Goal: Book appointment/travel/reservation

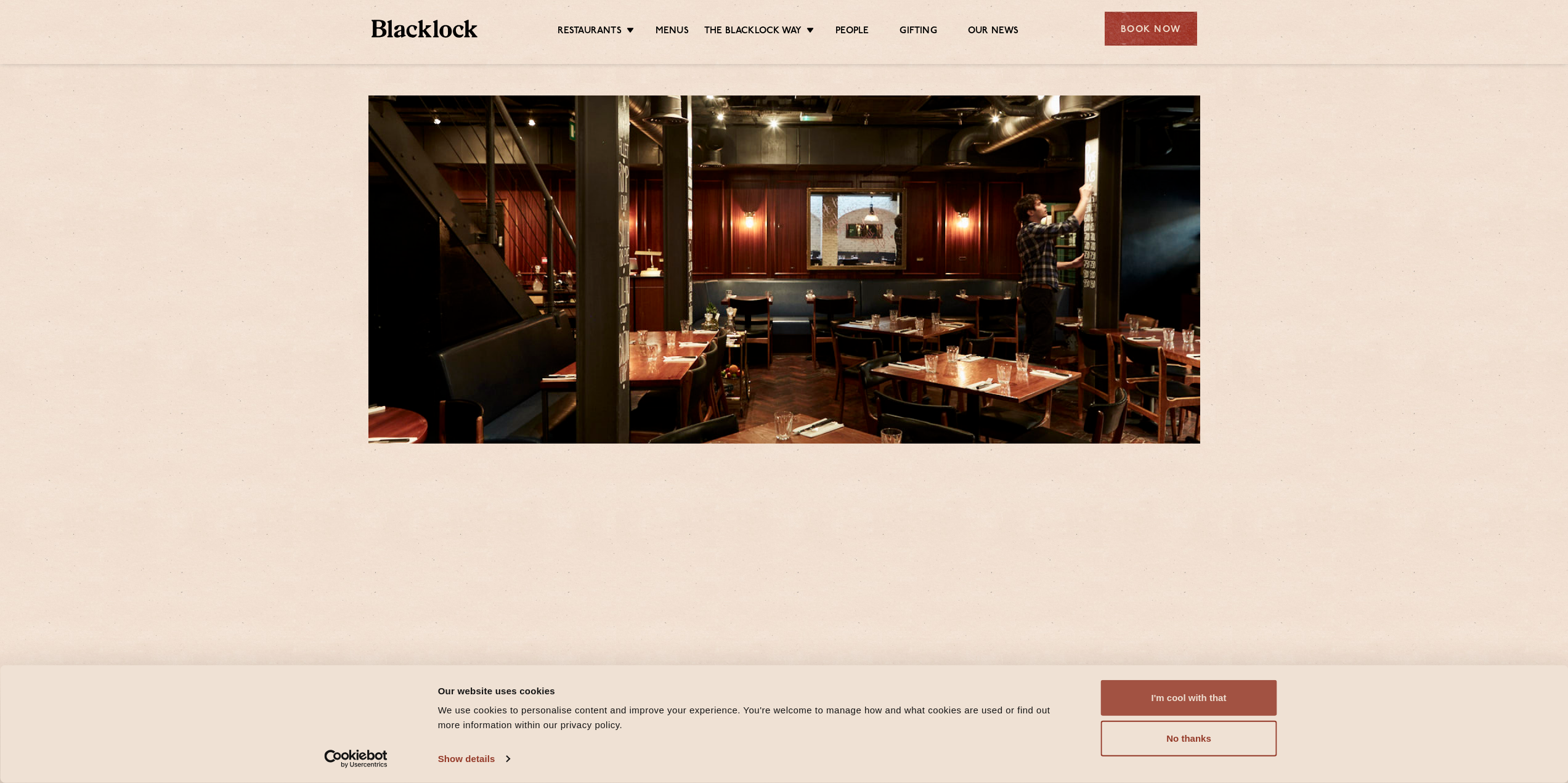
click at [1262, 709] on button "I'm cool with that" at bounding box center [1189, 698] width 176 height 36
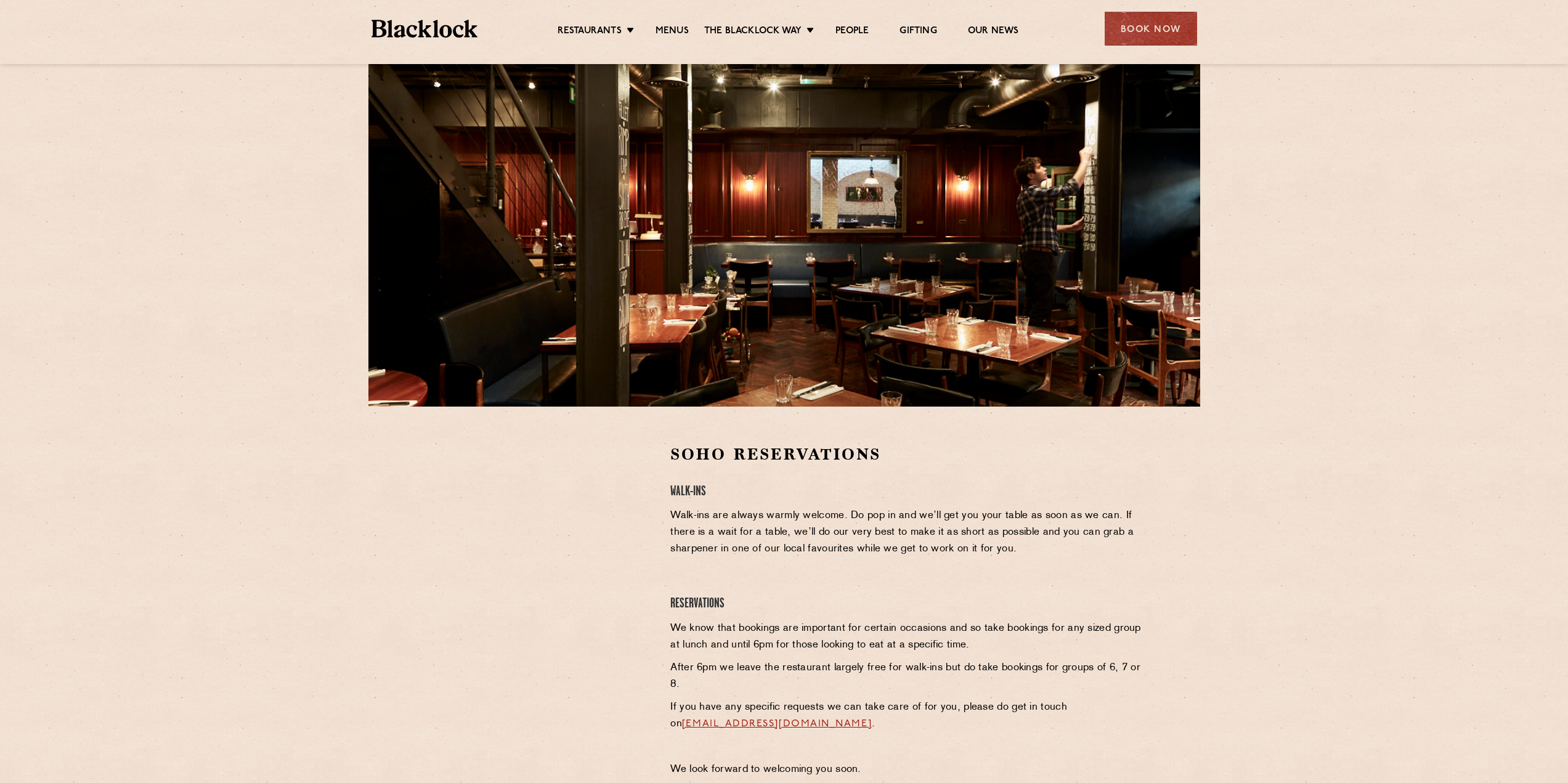
scroll to position [35, 0]
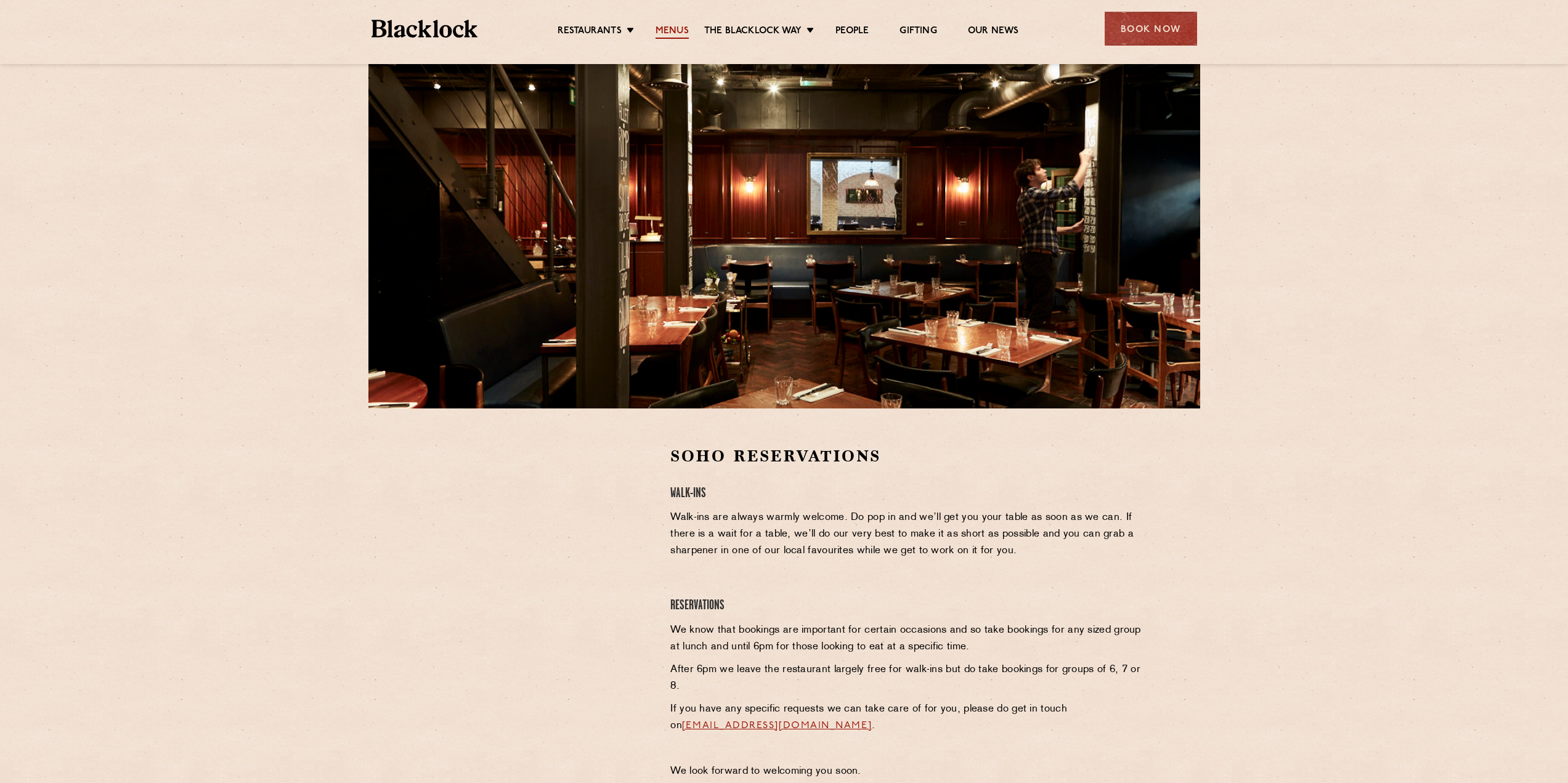
click at [680, 27] on link "Menus" at bounding box center [671, 32] width 33 height 14
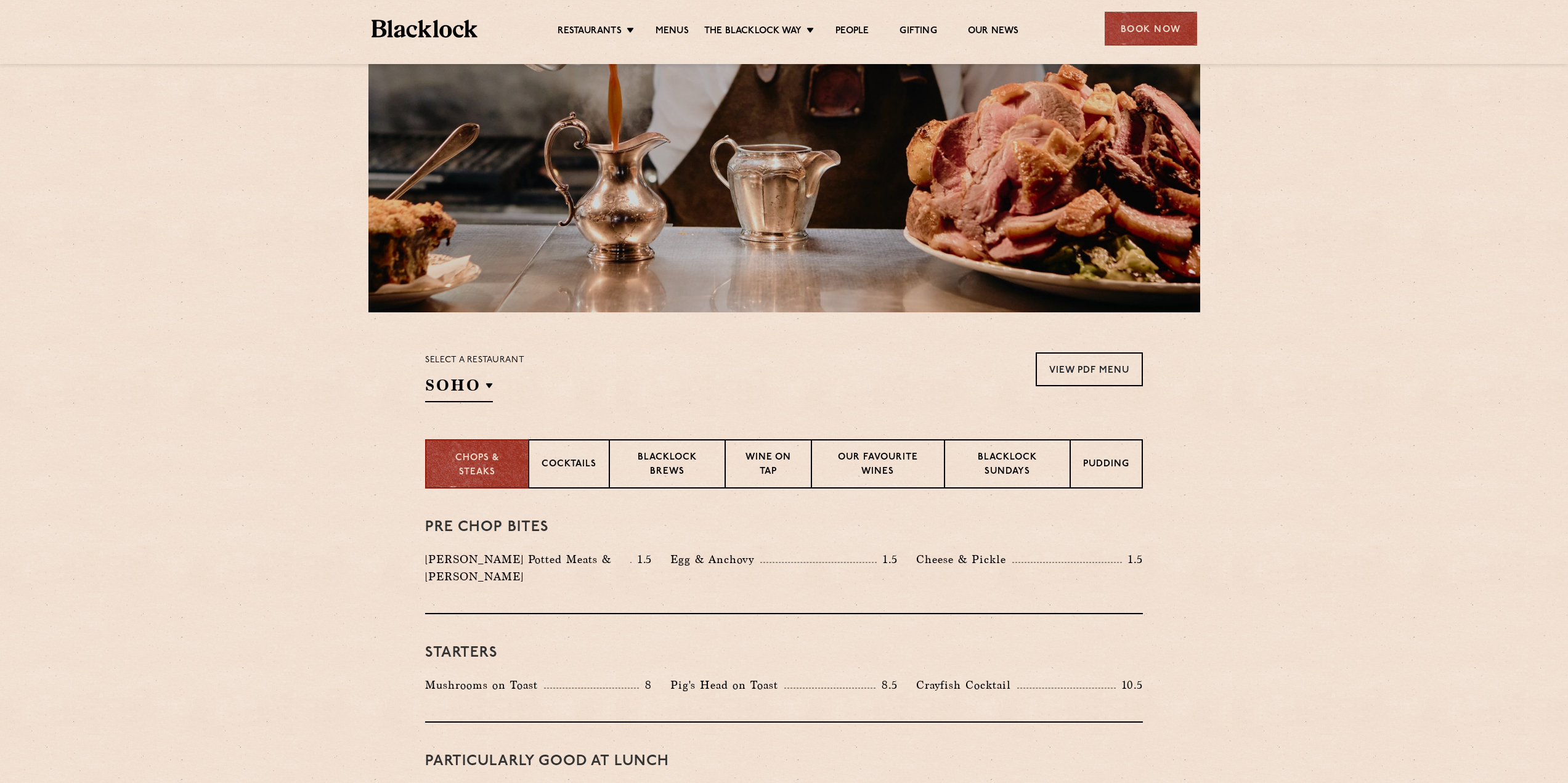
scroll to position [261, 0]
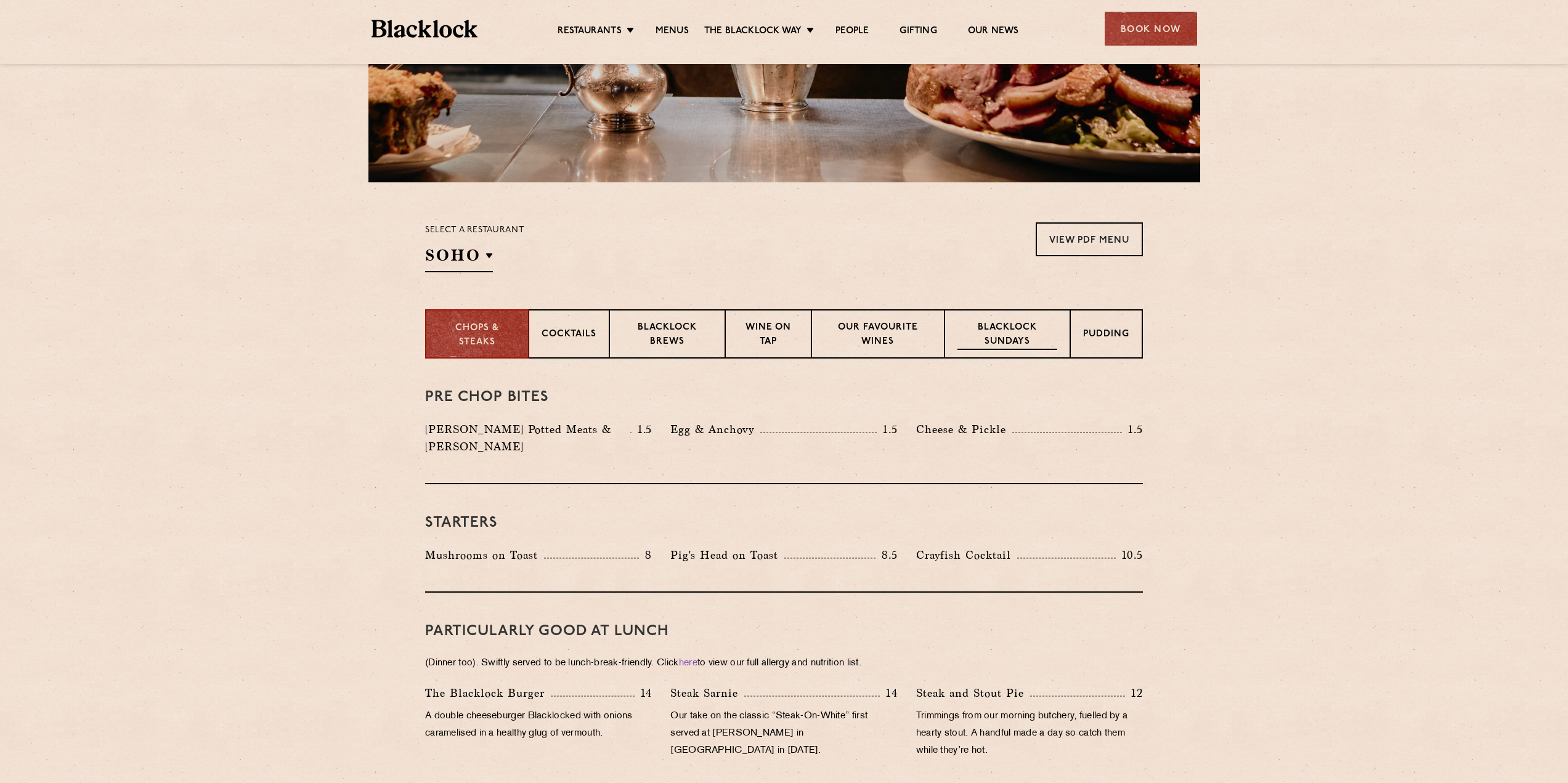
click at [1007, 332] on p "Blacklock Sundays" at bounding box center [1007, 336] width 100 height 29
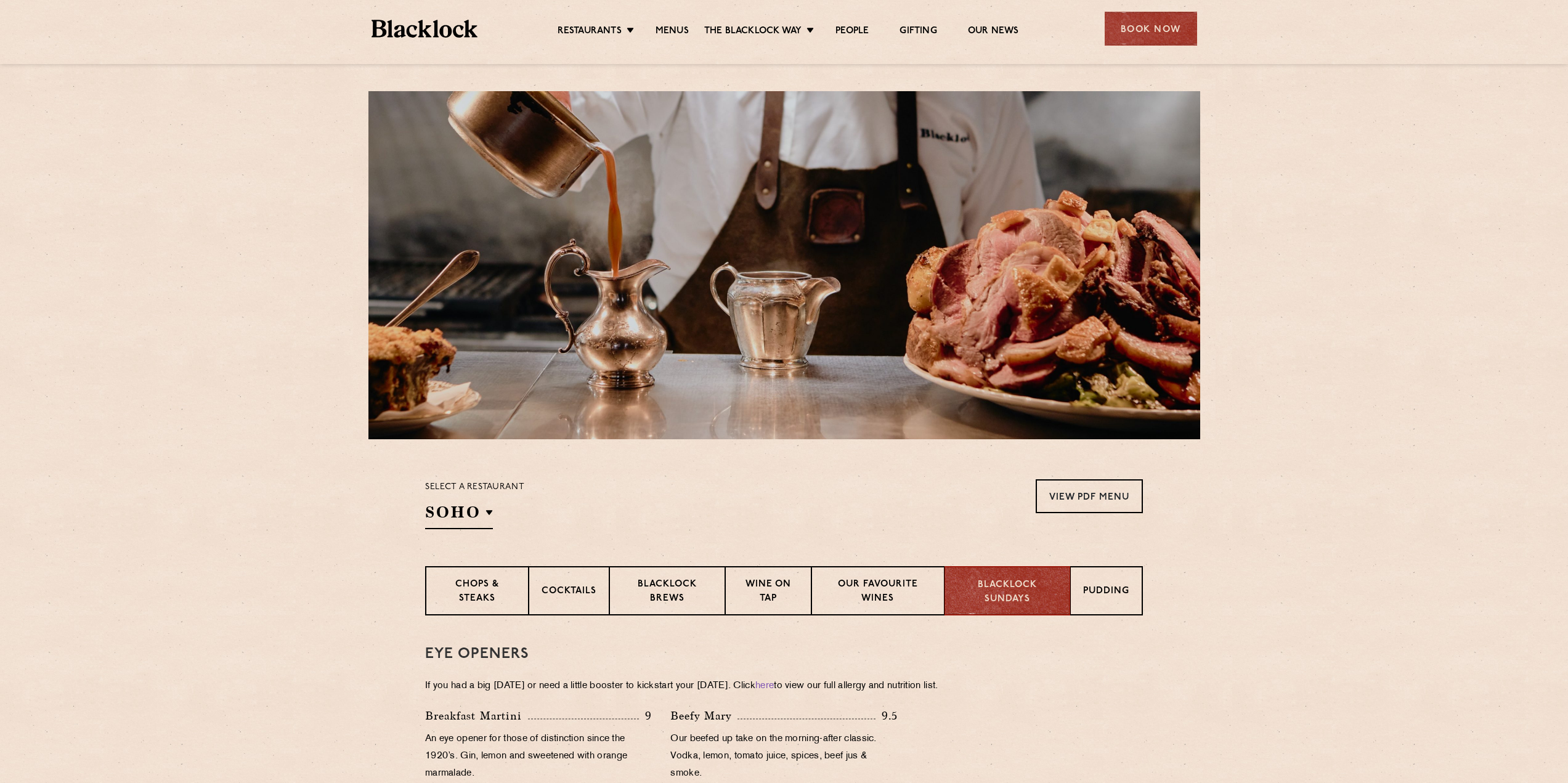
scroll to position [0, 0]
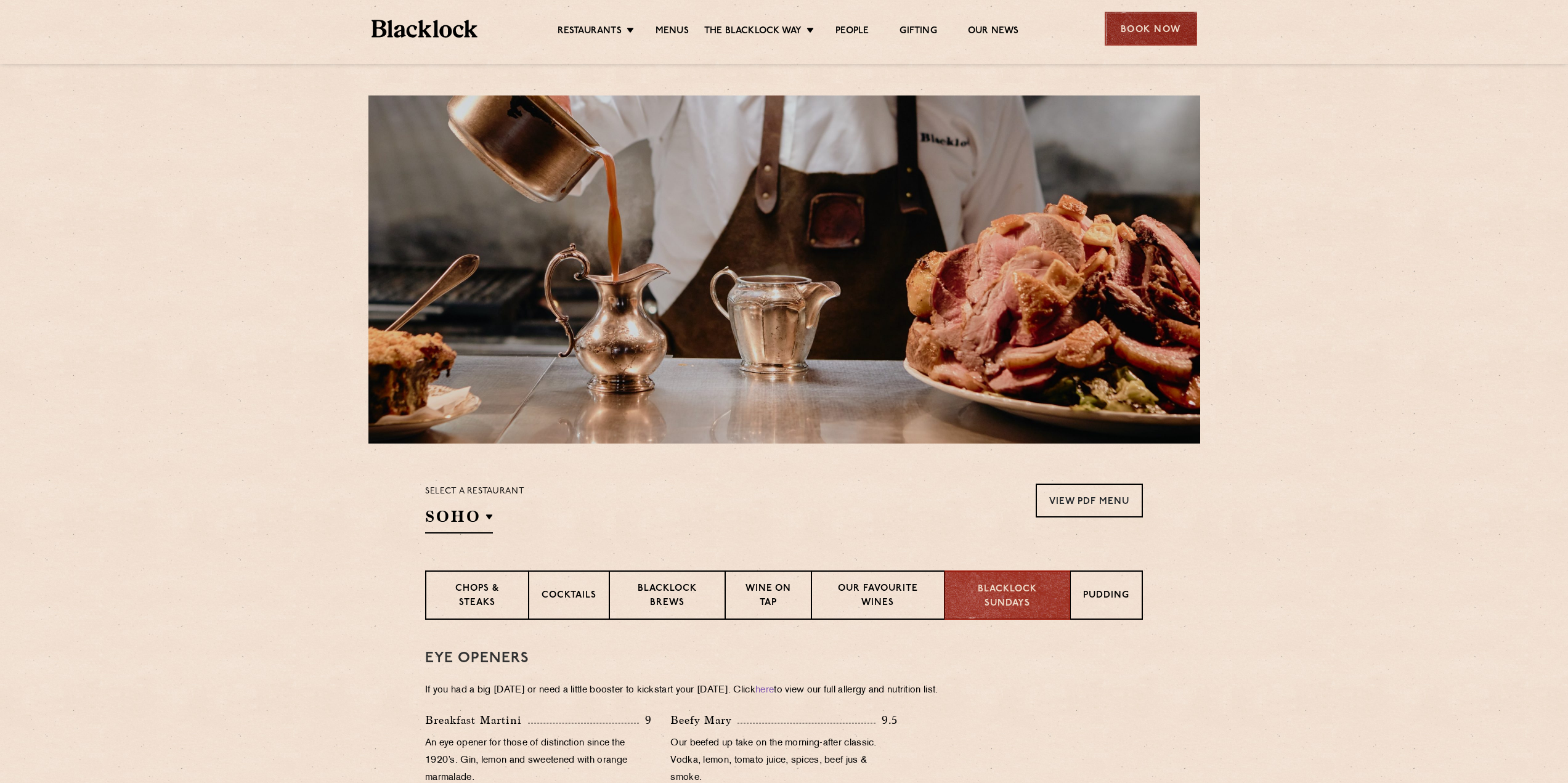
click at [1153, 29] on div "Book Now" at bounding box center [1151, 28] width 93 height 34
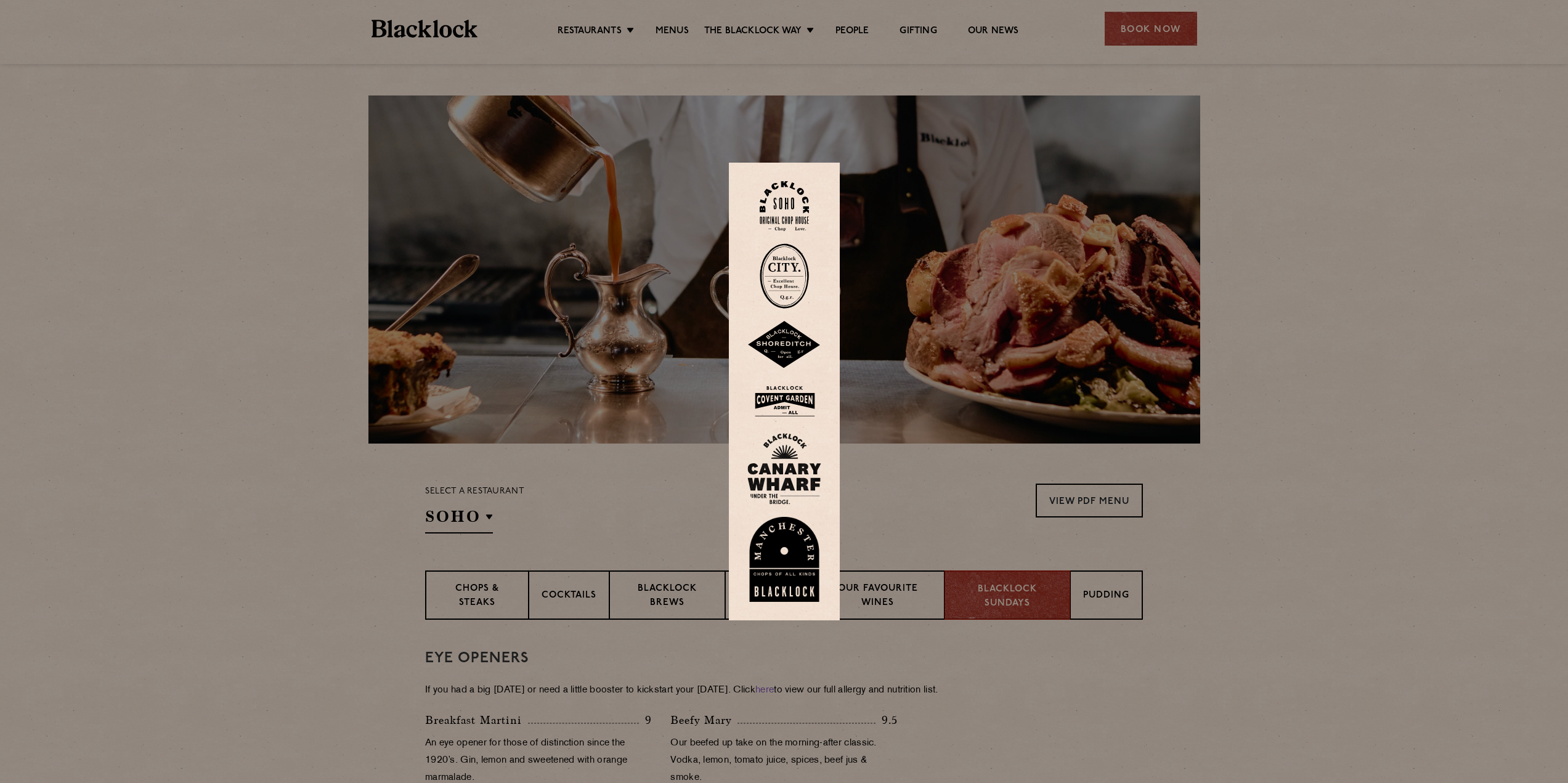
click at [792, 198] on img at bounding box center [784, 205] width 49 height 50
